Goal: Navigation & Orientation: Find specific page/section

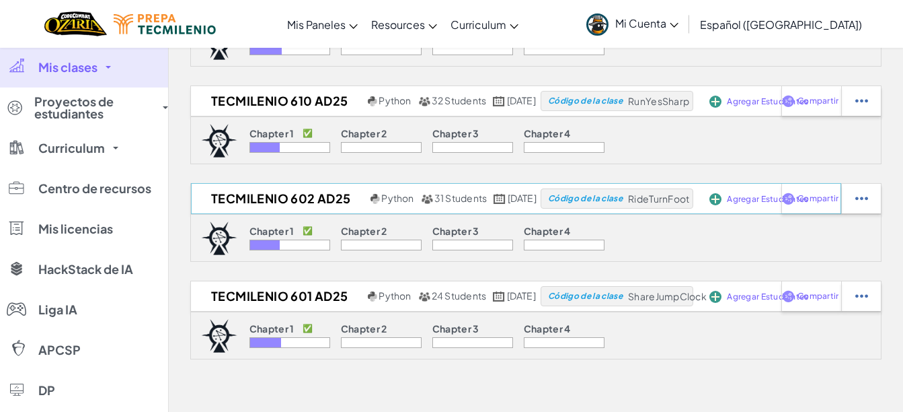
scroll to position [122, 0]
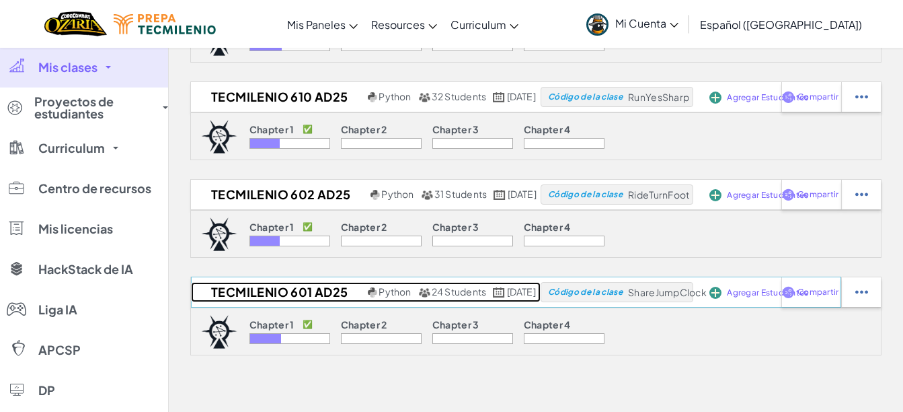
click at [250, 289] on h2 "Tecmilenio 601 AD25" at bounding box center [278, 292] width 174 height 20
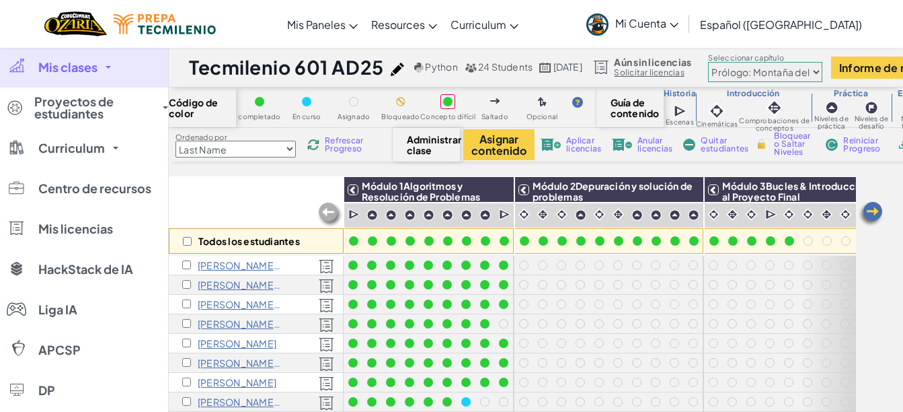
click at [70, 71] on span "Mis clases" at bounding box center [67, 67] width 59 height 12
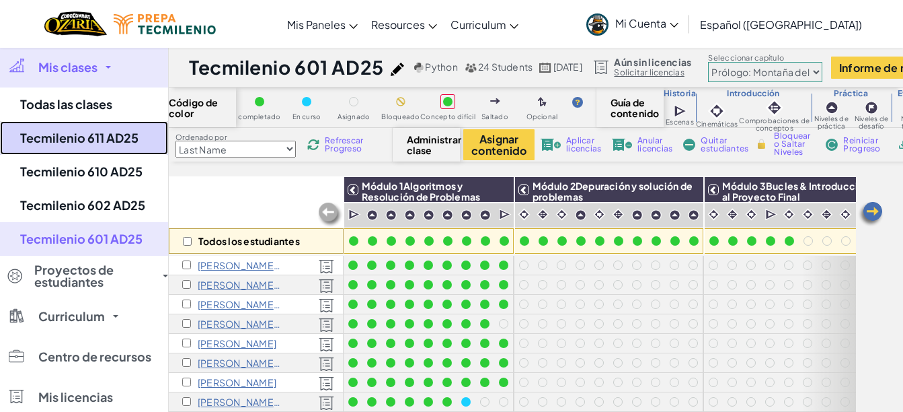
click at [69, 135] on link "Tecmilenio 611 AD25" at bounding box center [84, 138] width 168 height 34
